Goal: Task Accomplishment & Management: Use online tool/utility

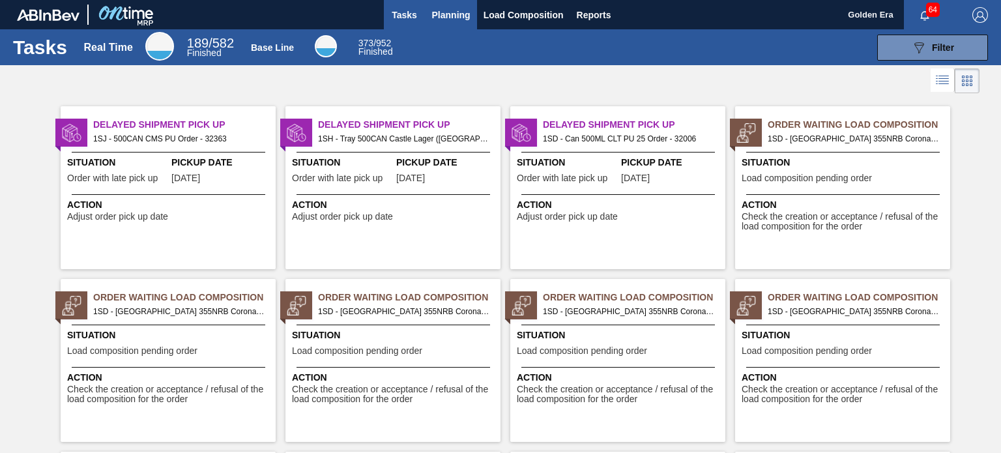
click at [456, 16] on span "Planning" at bounding box center [451, 15] width 38 height 16
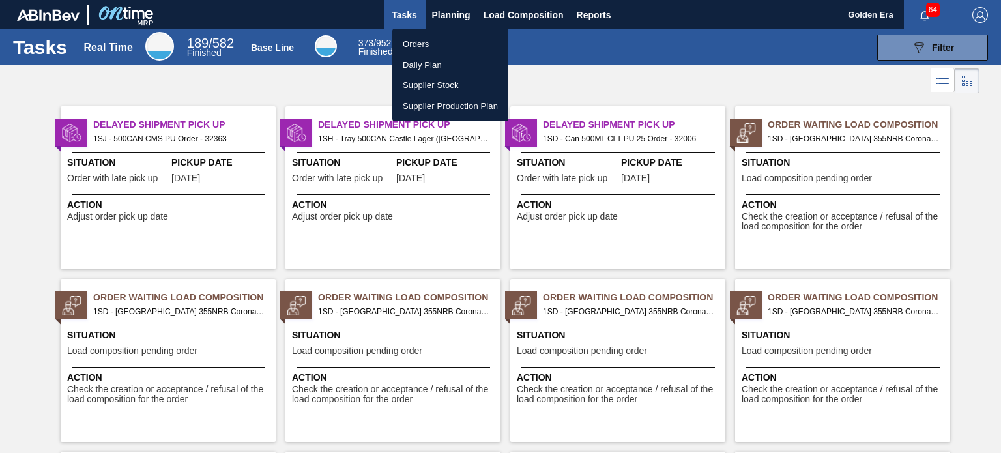
click at [448, 44] on li "Orders" at bounding box center [450, 44] width 116 height 21
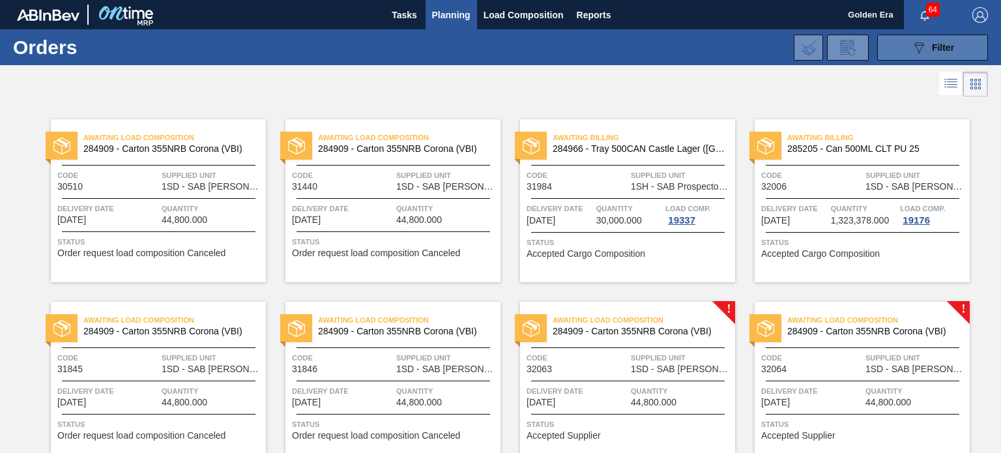
click at [923, 47] on icon "089F7B8B-B2A5-4AFE-B5C0-19BA573D28AC" at bounding box center [919, 48] width 16 height 16
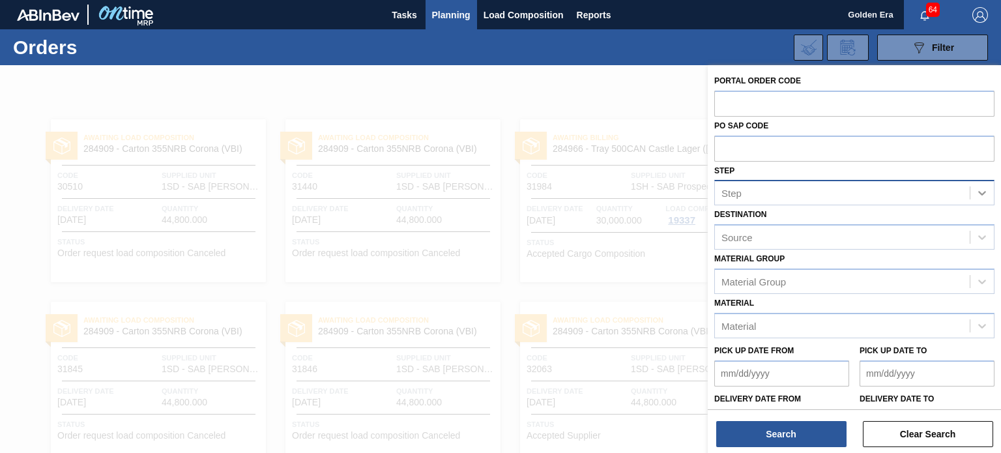
click at [981, 192] on icon at bounding box center [982, 192] width 13 height 13
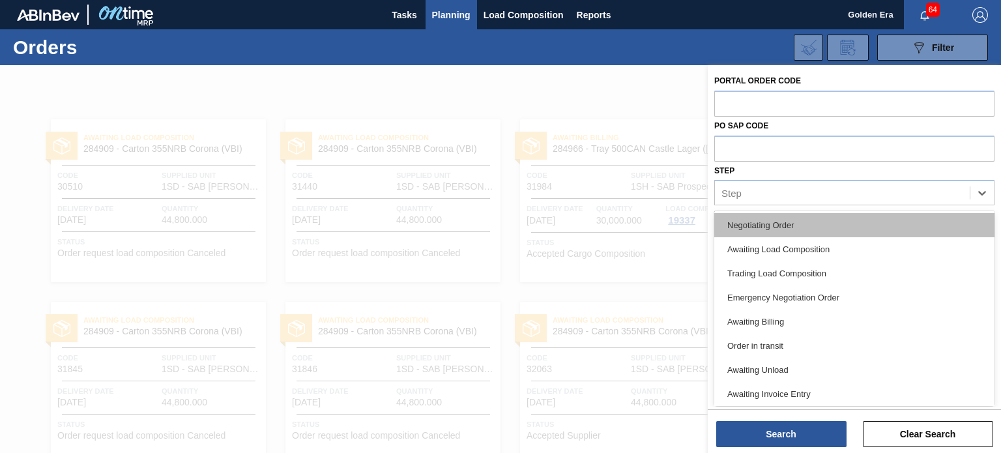
click at [724, 227] on div "Negotiating Order" at bounding box center [854, 225] width 280 height 24
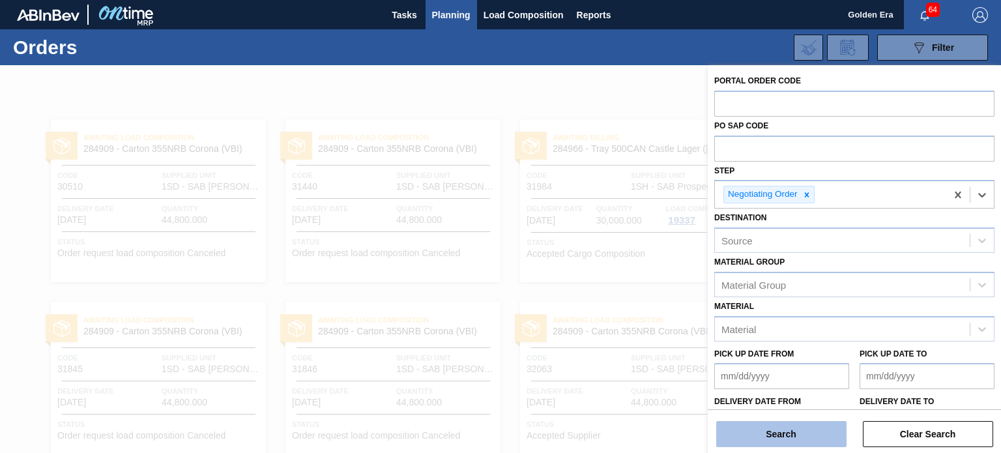
click at [776, 432] on button "Search" at bounding box center [781, 434] width 130 height 26
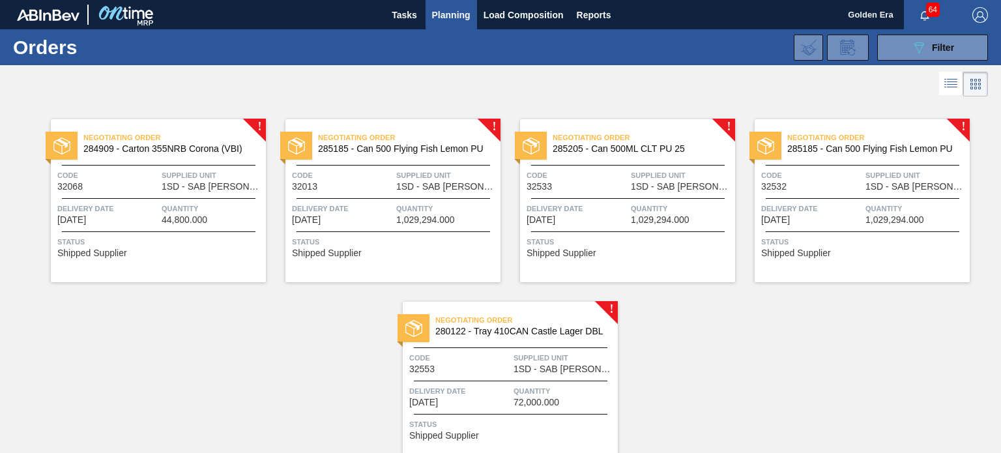
click at [477, 357] on span "Code" at bounding box center [459, 357] width 101 height 13
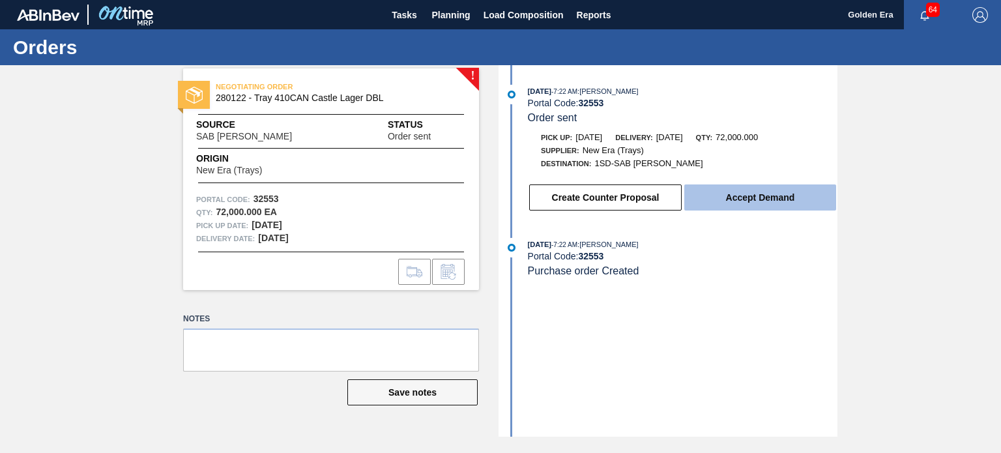
click at [779, 204] on button "Accept Demand" at bounding box center [760, 197] width 152 height 26
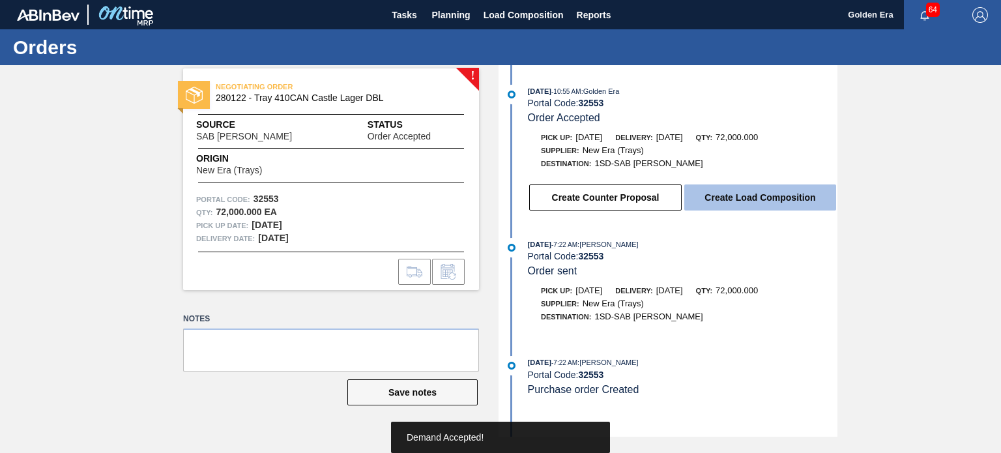
click at [782, 192] on button "Create Load Composition" at bounding box center [760, 197] width 152 height 26
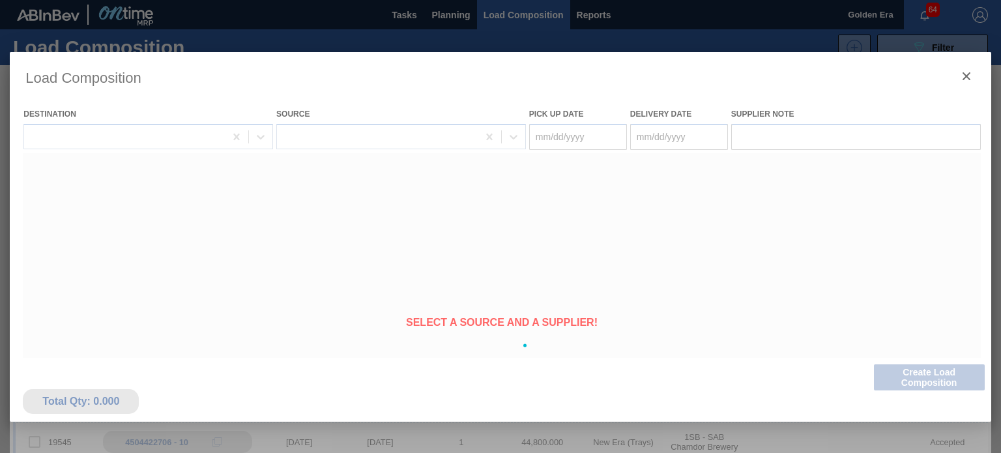
type Date "[DATE]"
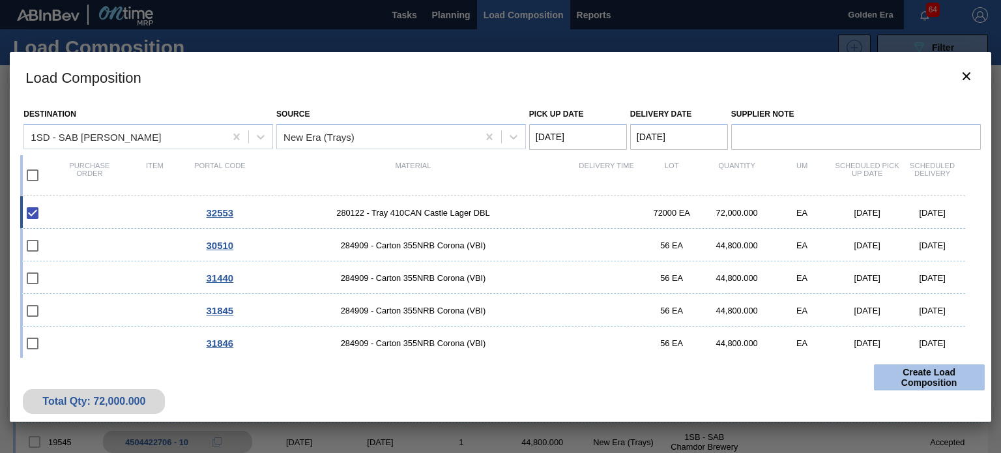
click at [929, 379] on button "Create Load Composition" at bounding box center [929, 377] width 111 height 26
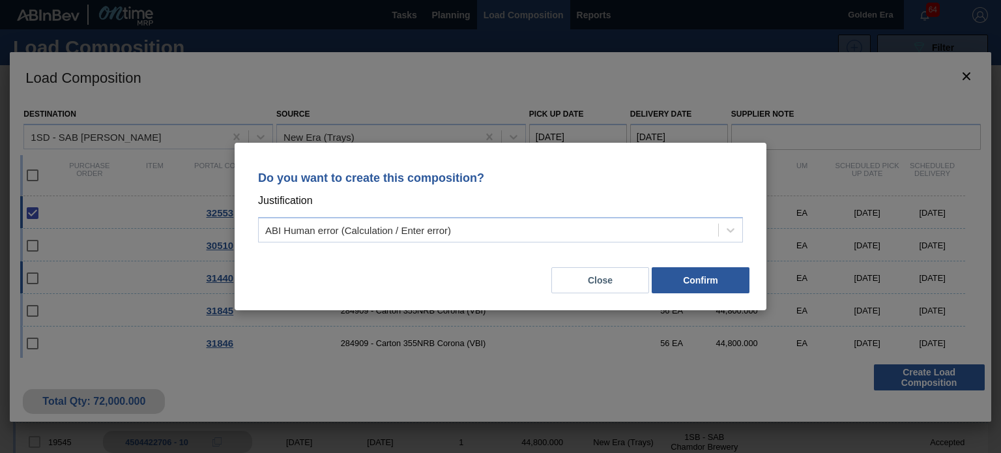
click at [606, 283] on button "Close" at bounding box center [600, 280] width 98 height 26
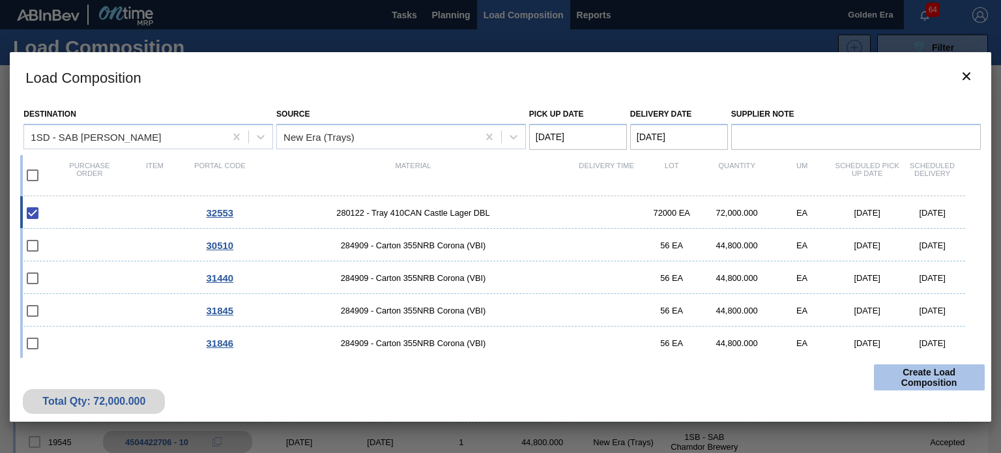
click at [902, 372] on button "Create Load Composition" at bounding box center [929, 377] width 111 height 26
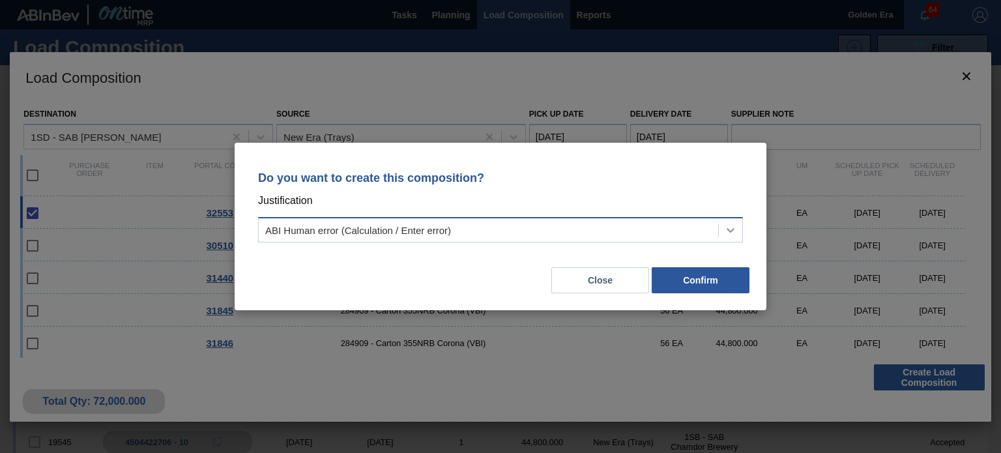
click at [731, 231] on icon at bounding box center [731, 230] width 8 height 5
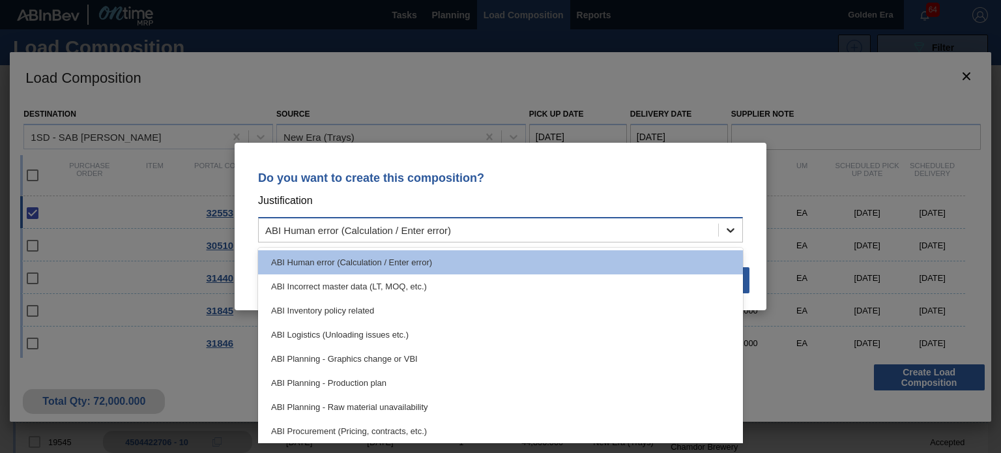
click at [731, 231] on icon at bounding box center [731, 230] width 8 height 5
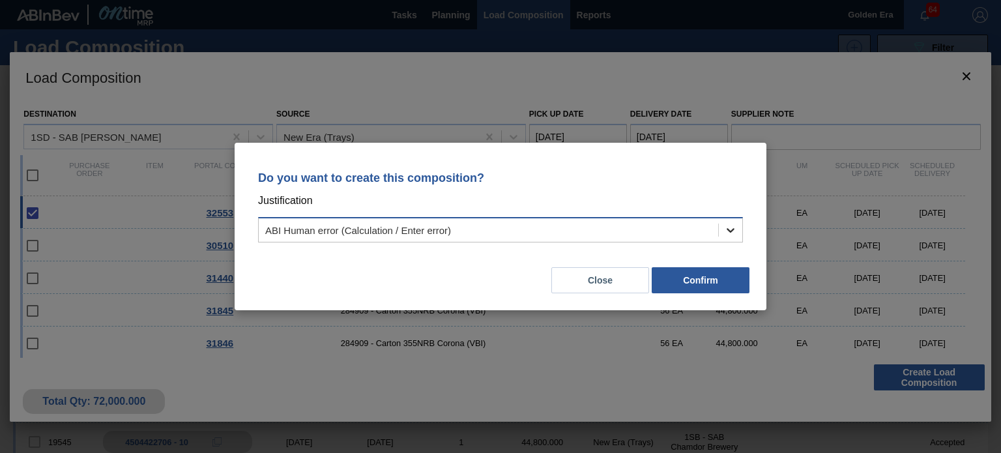
click at [729, 231] on icon at bounding box center [730, 230] width 13 height 13
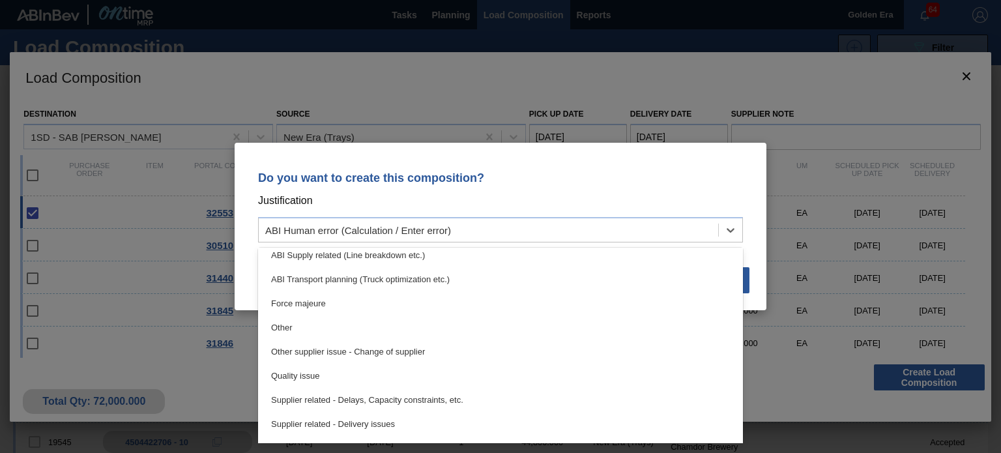
scroll to position [244, 0]
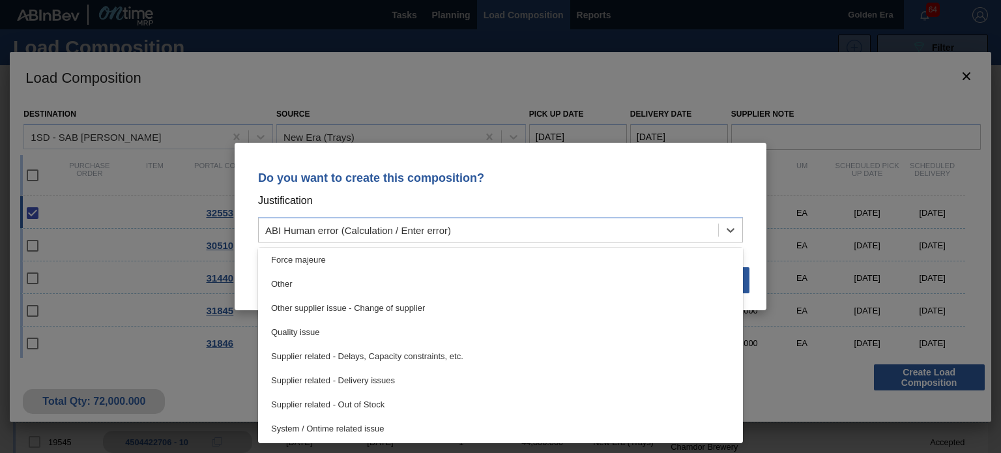
drag, startPoint x: 854, startPoint y: 403, endPoint x: 837, endPoint y: 405, distance: 17.1
click at [855, 403] on div "Do you want to create this composition? Justification option Supplier related -…" at bounding box center [500, 226] width 1001 height 453
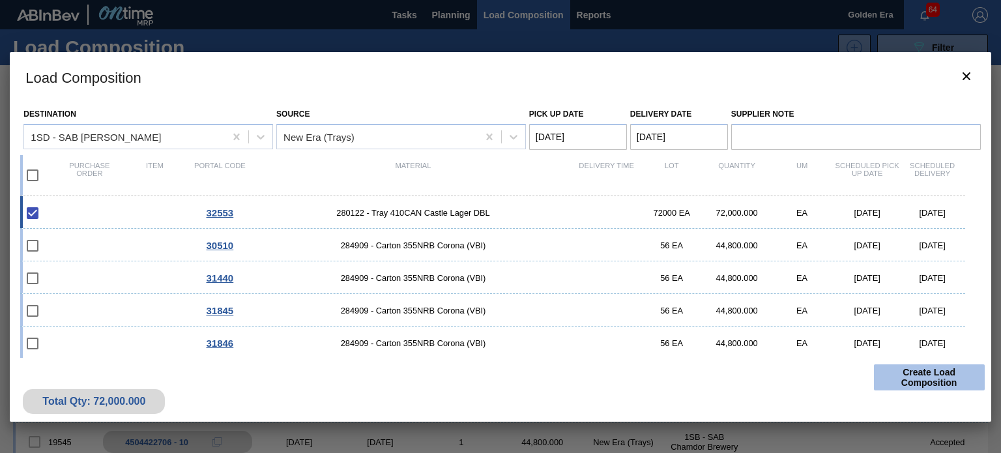
click at [937, 372] on button "Create Load Composition" at bounding box center [929, 377] width 111 height 26
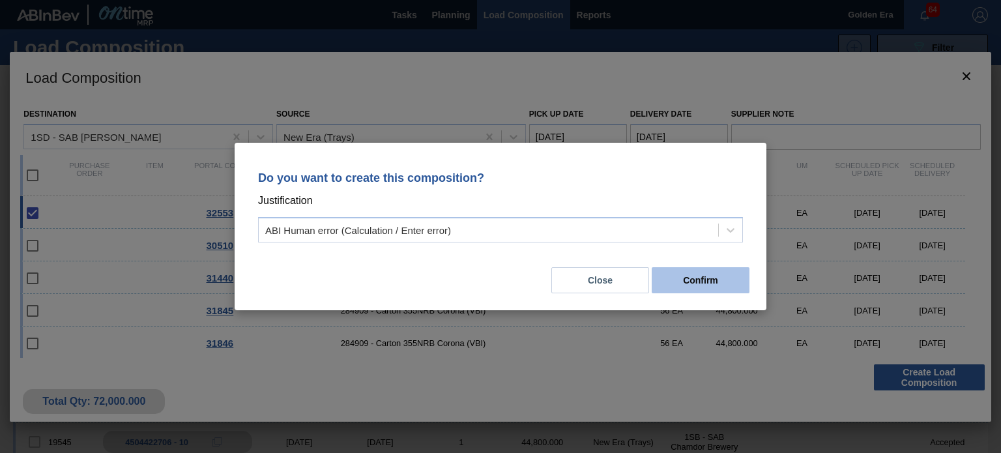
click at [690, 280] on button "Confirm" at bounding box center [701, 280] width 98 height 26
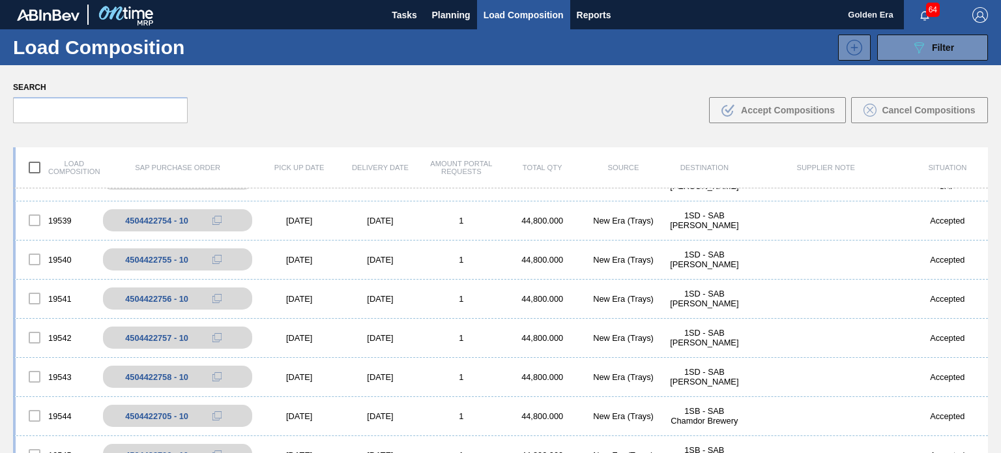
scroll to position [0, 0]
